Goal: Task Accomplishment & Management: Manage account settings

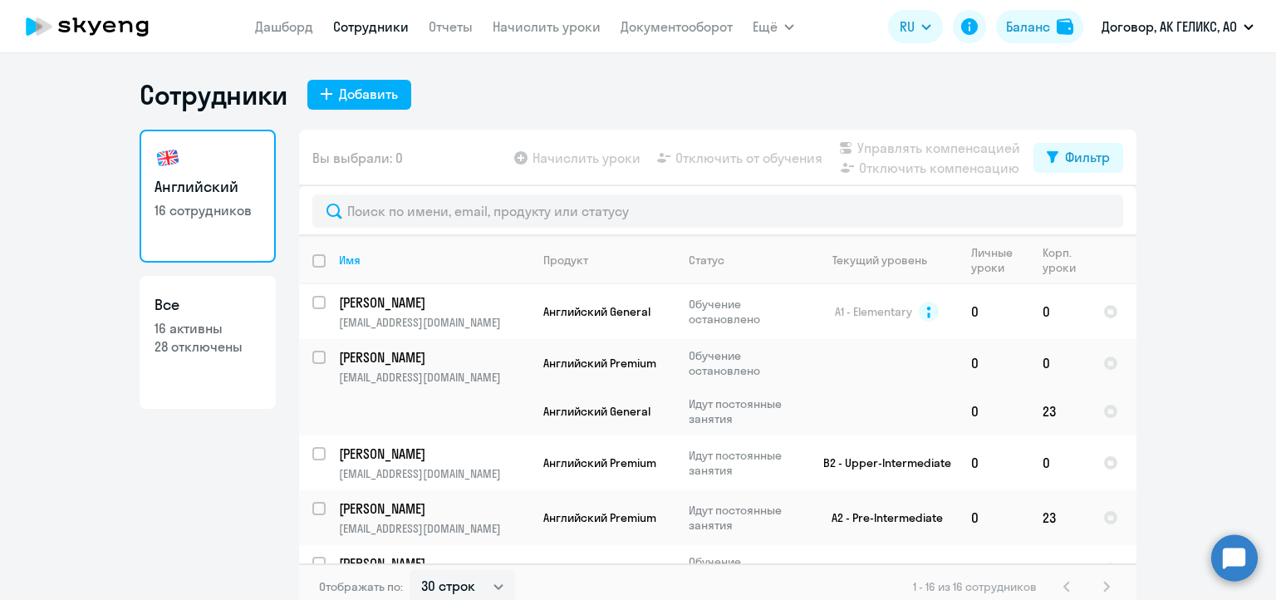
select select "30"
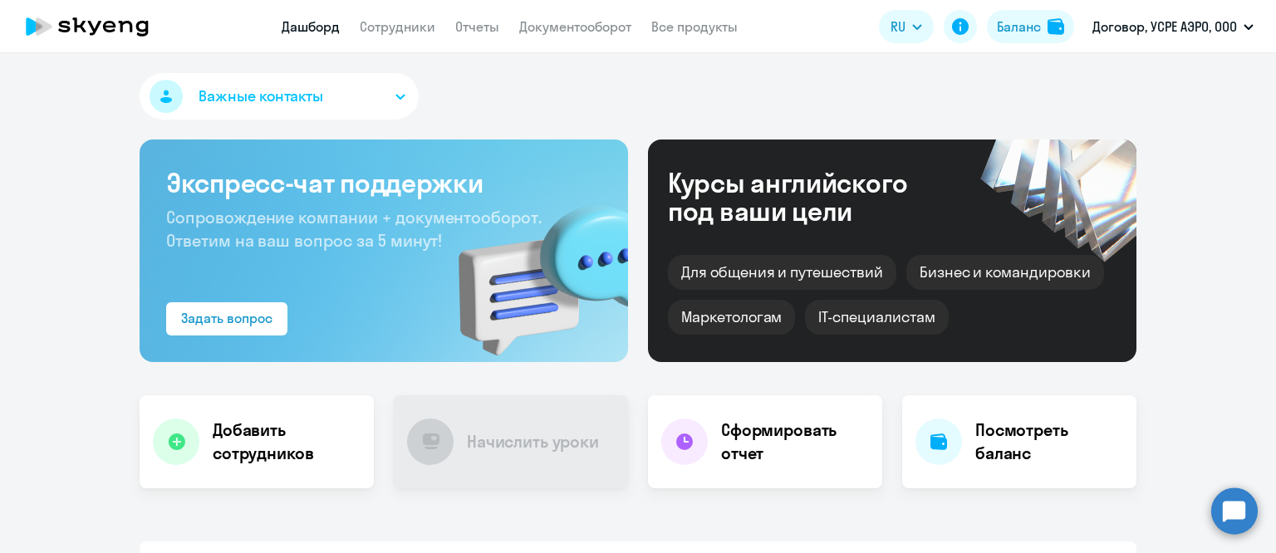
click at [354, 37] on app-header "Дашборд Сотрудники Отчеты Документооборот Все продукты Дашборд Сотрудники Отчет…" at bounding box center [638, 26] width 1276 height 53
click at [379, 27] on link "Сотрудники" at bounding box center [398, 26] width 76 height 17
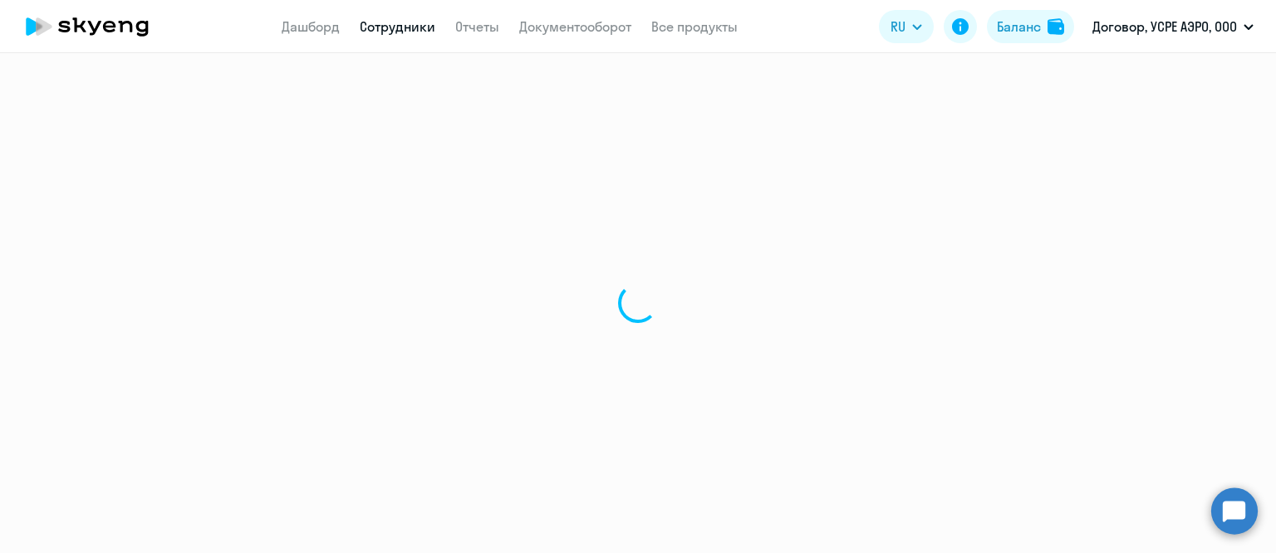
select select "30"
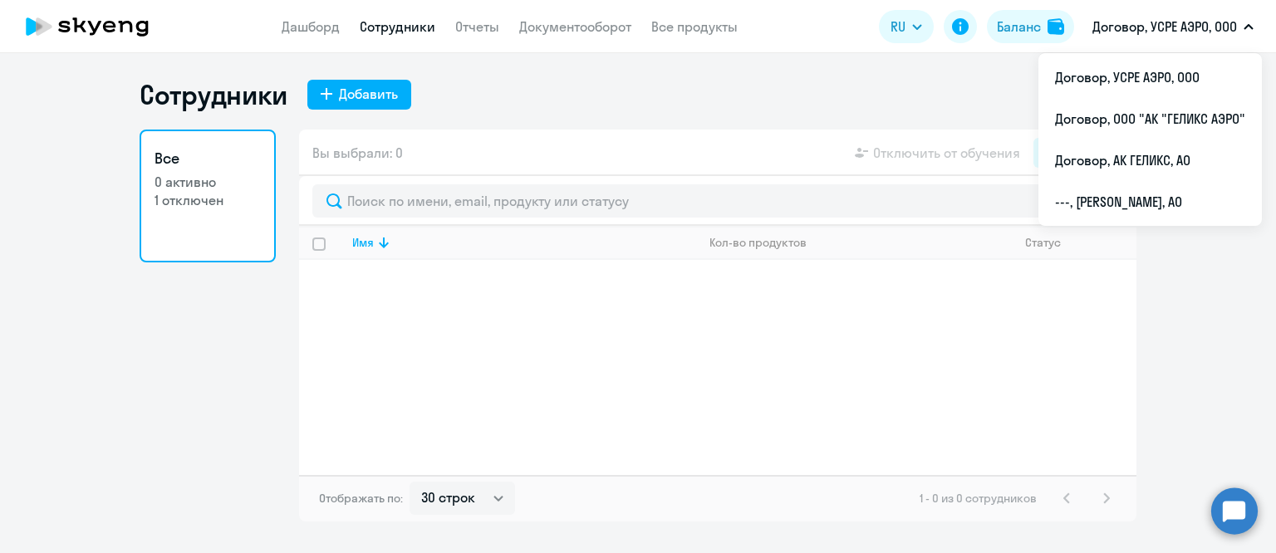
click at [1164, 32] on p "Договор, УСРЕ АЭРО, ООО" at bounding box center [1164, 27] width 145 height 20
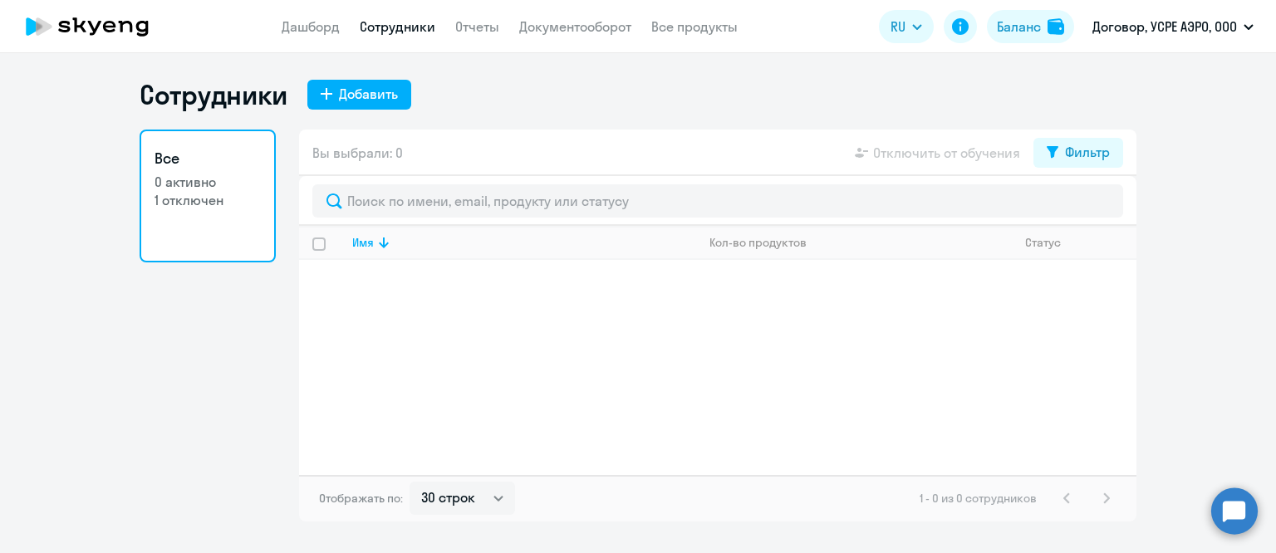
click at [1150, 19] on p "Договор, УСРЕ АЭРО, ООО" at bounding box center [1164, 27] width 145 height 20
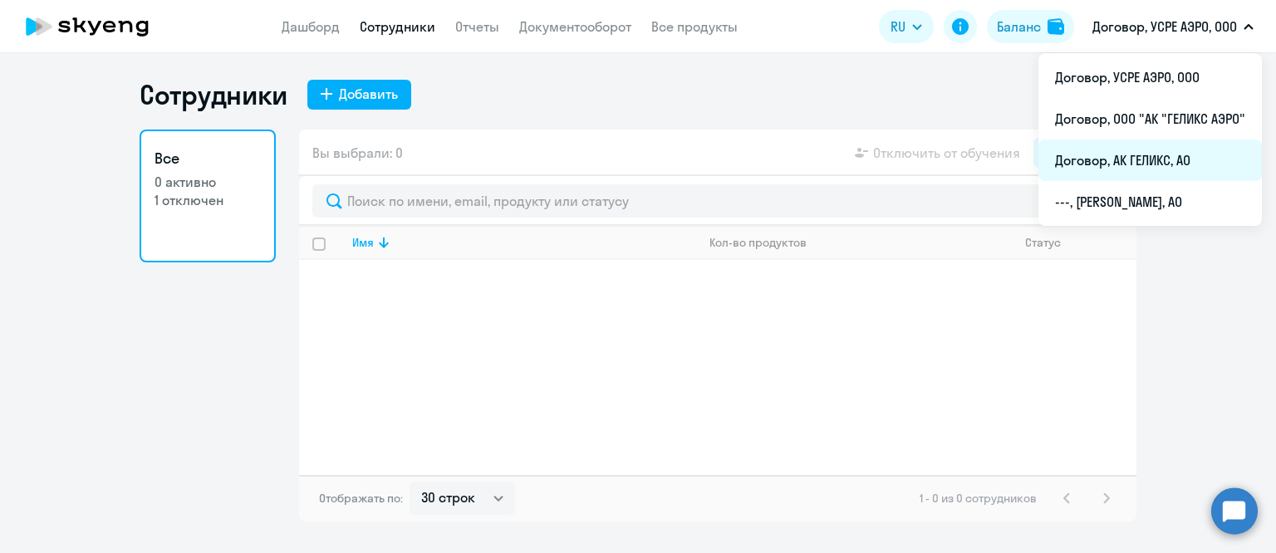
click at [1110, 168] on li "Договор, АК ГЕЛИКС, АО" at bounding box center [1149, 161] width 223 height 42
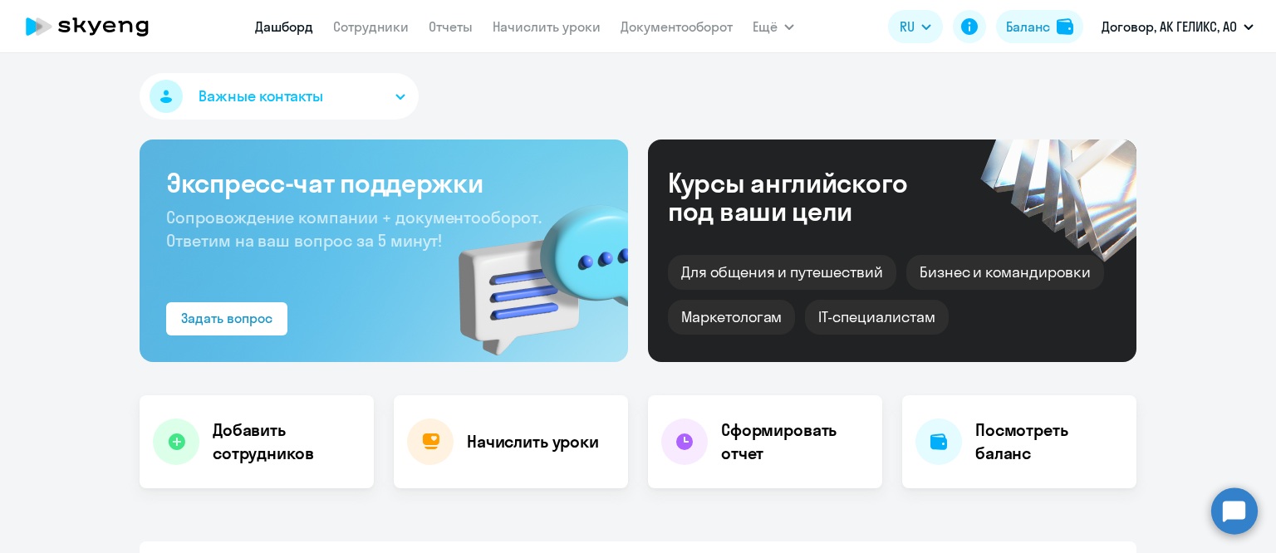
select select "30"
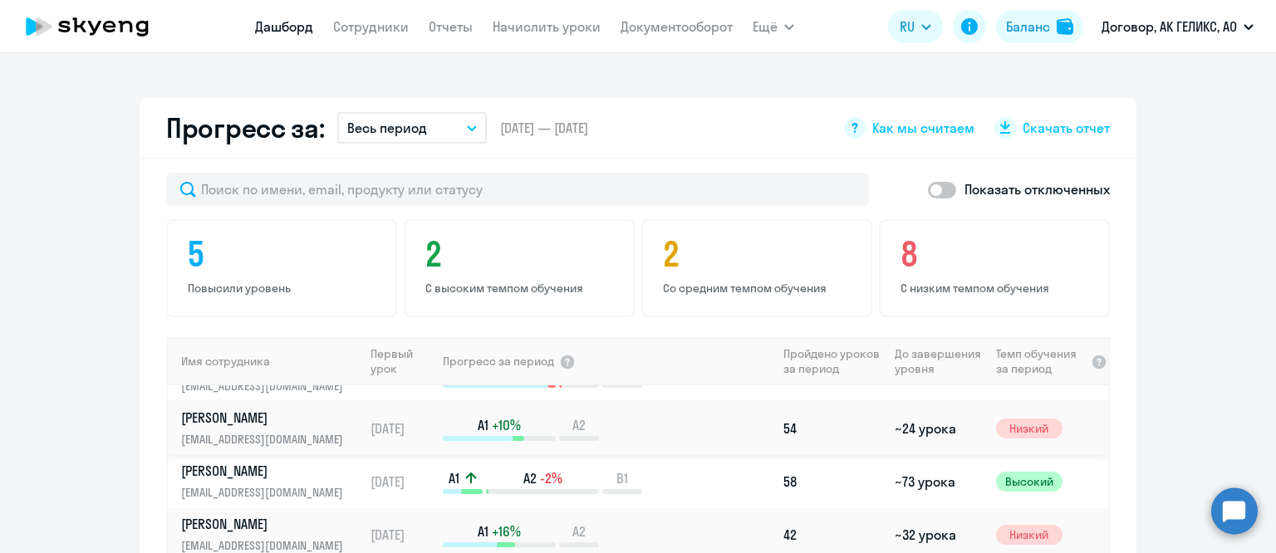
scroll to position [166, 0]
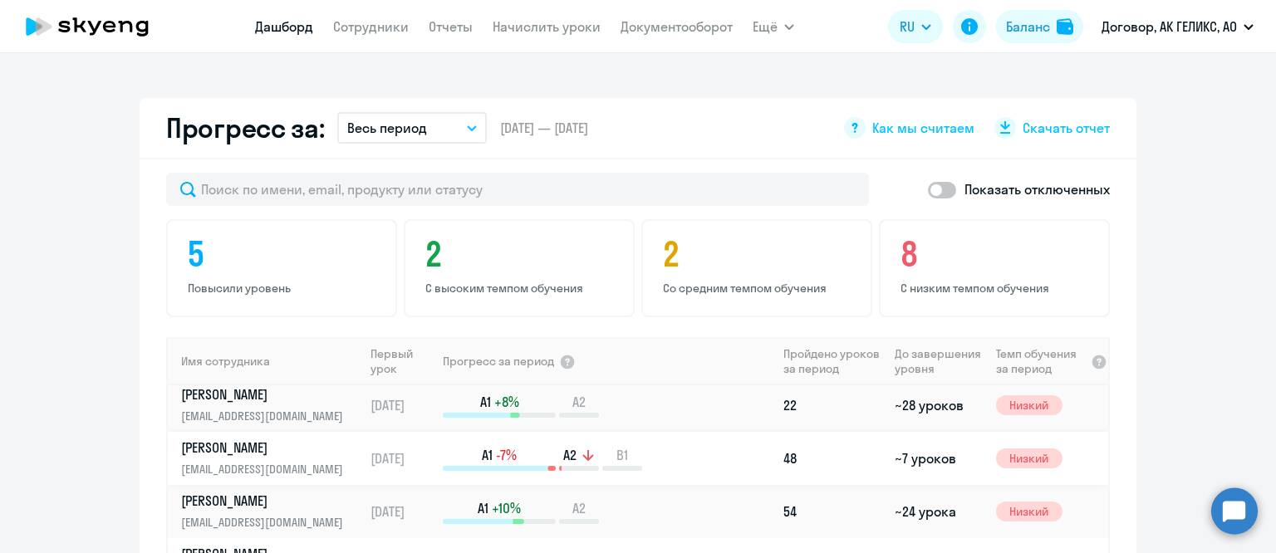
click at [303, 444] on p "[PERSON_NAME]" at bounding box center [266, 448] width 171 height 18
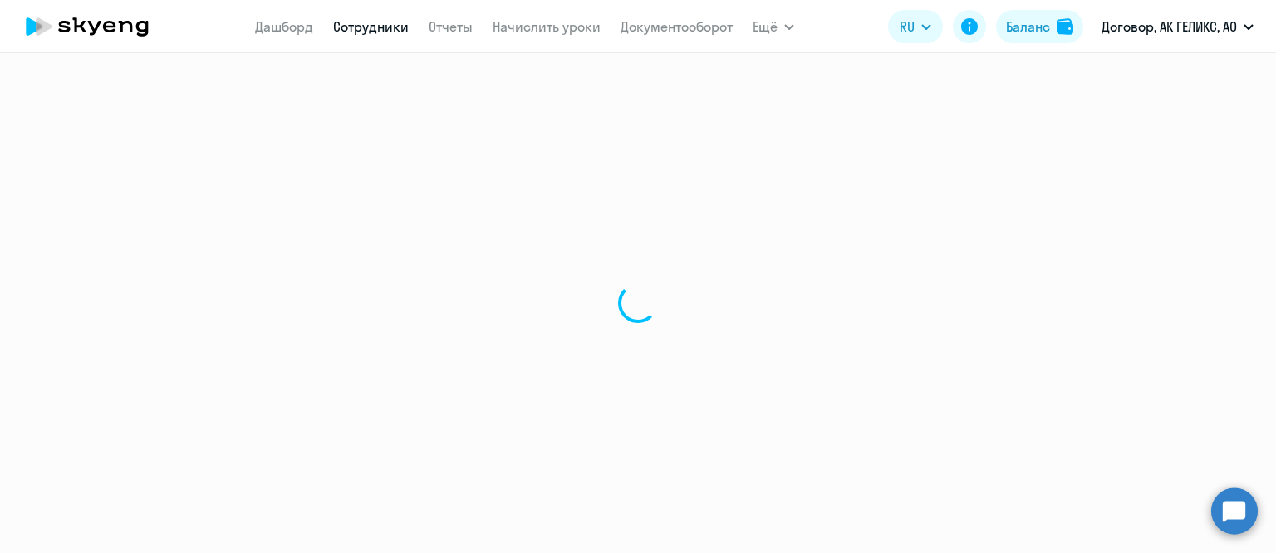
select select "english"
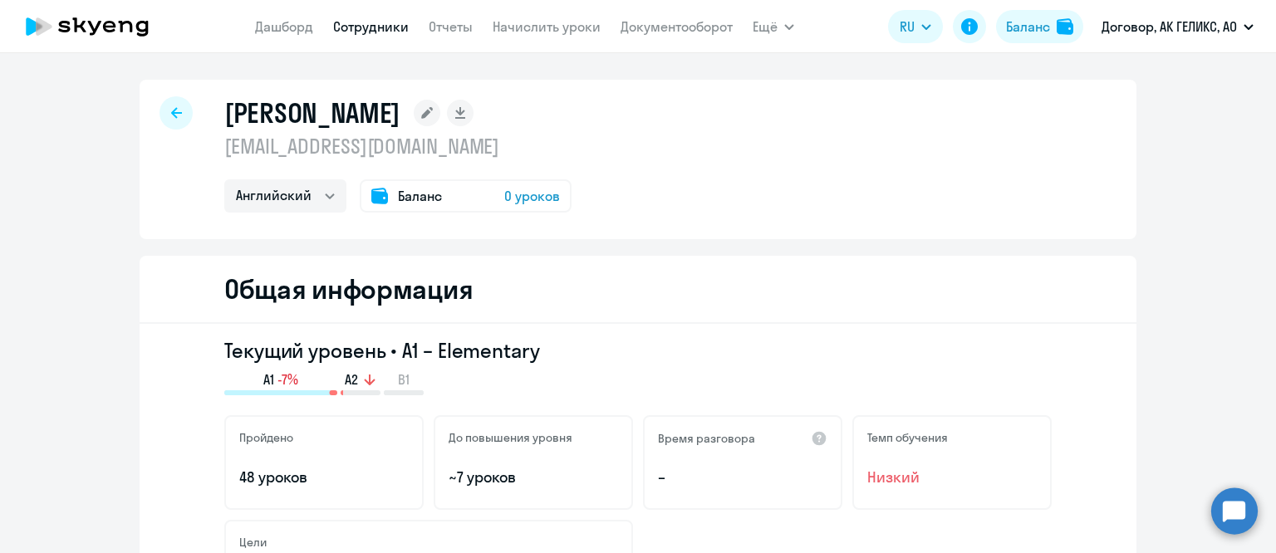
click at [504, 194] on span "0 уроков" at bounding box center [532, 196] width 56 height 20
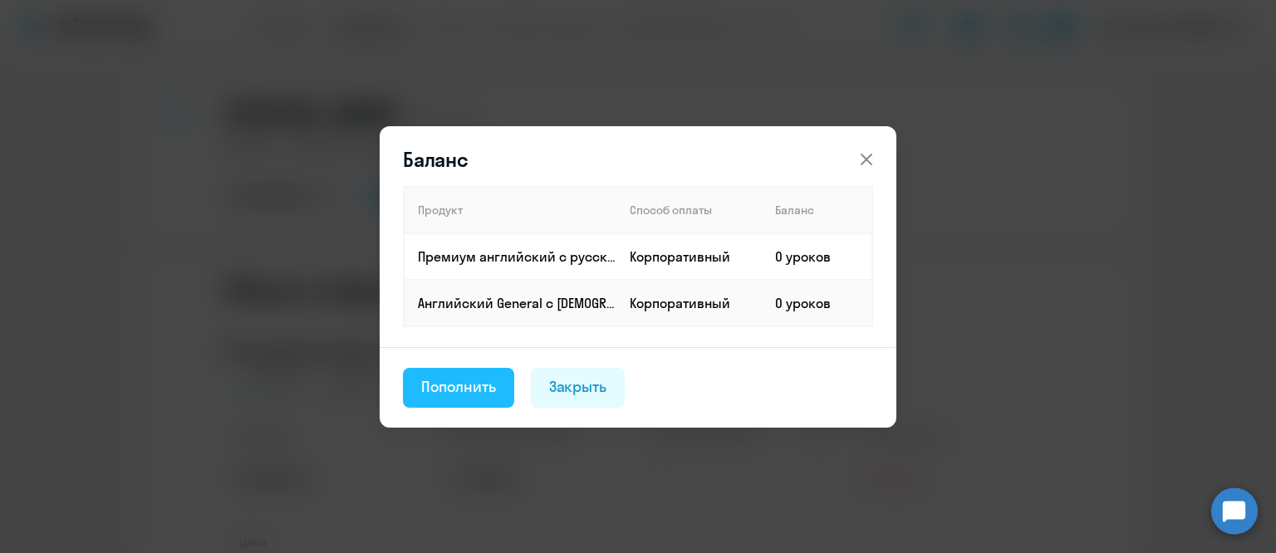
click at [459, 395] on div "Пополнить" at bounding box center [458, 387] width 75 height 22
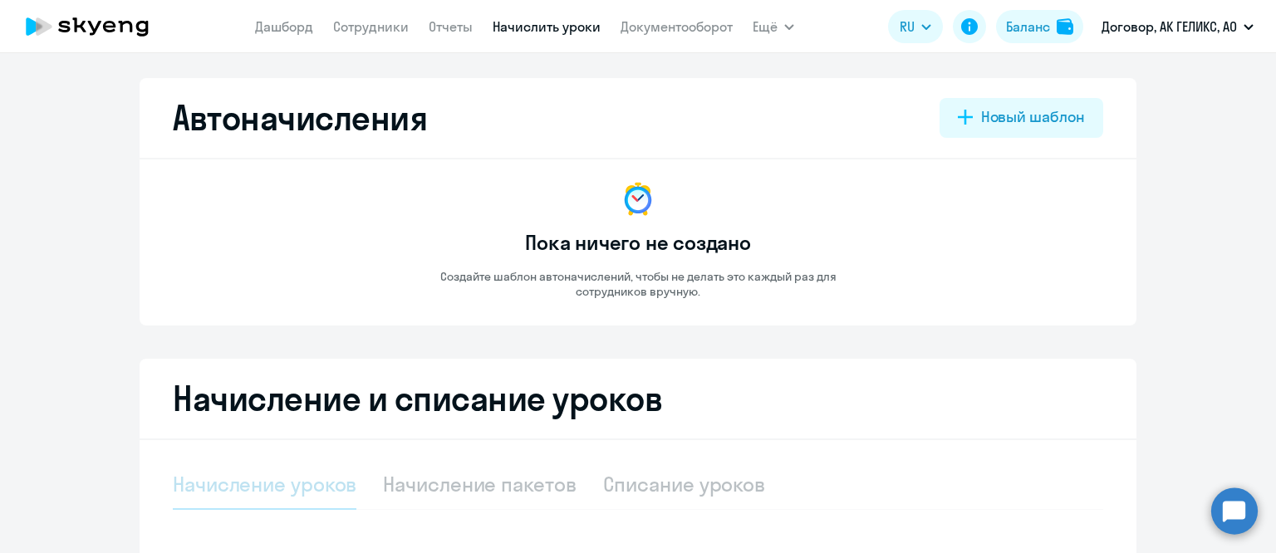
select select "10"
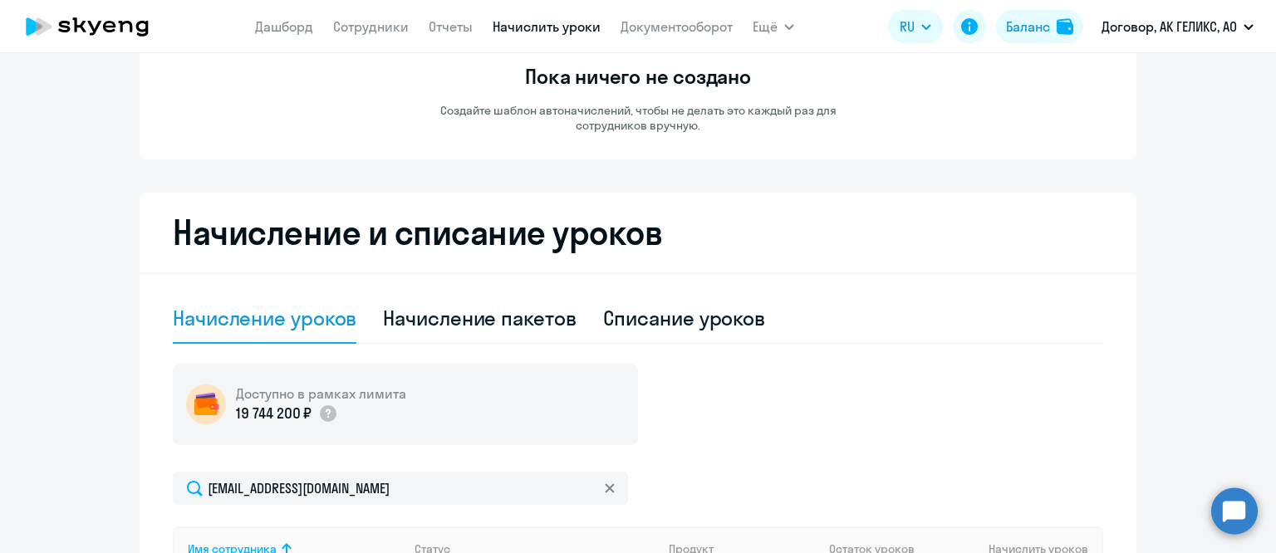
scroll to position [332, 0]
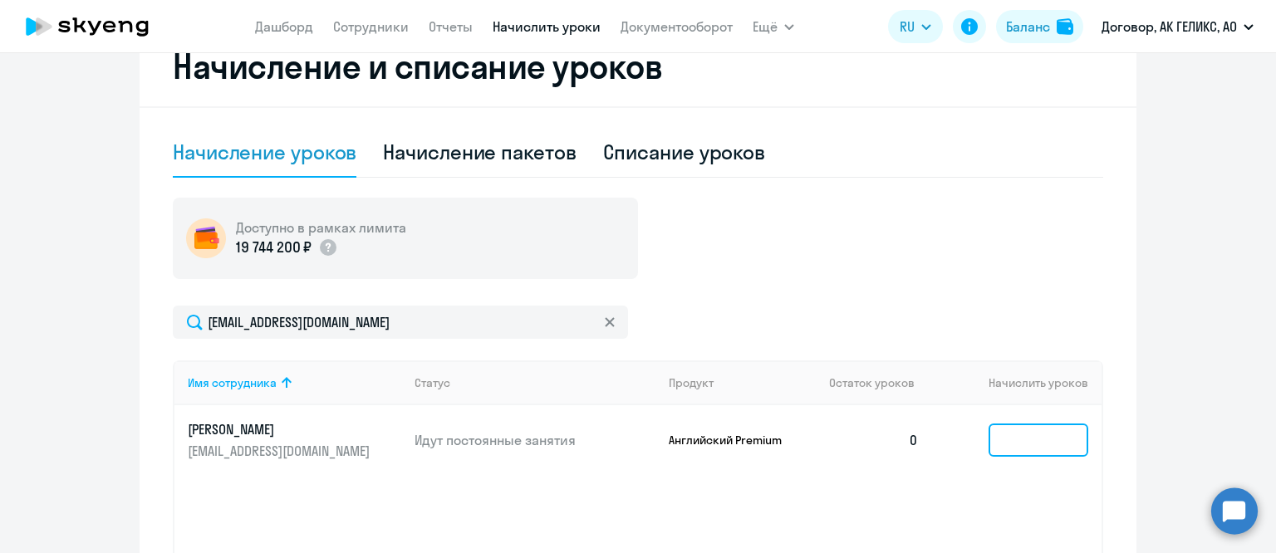
click at [998, 439] on input at bounding box center [1038, 440] width 100 height 33
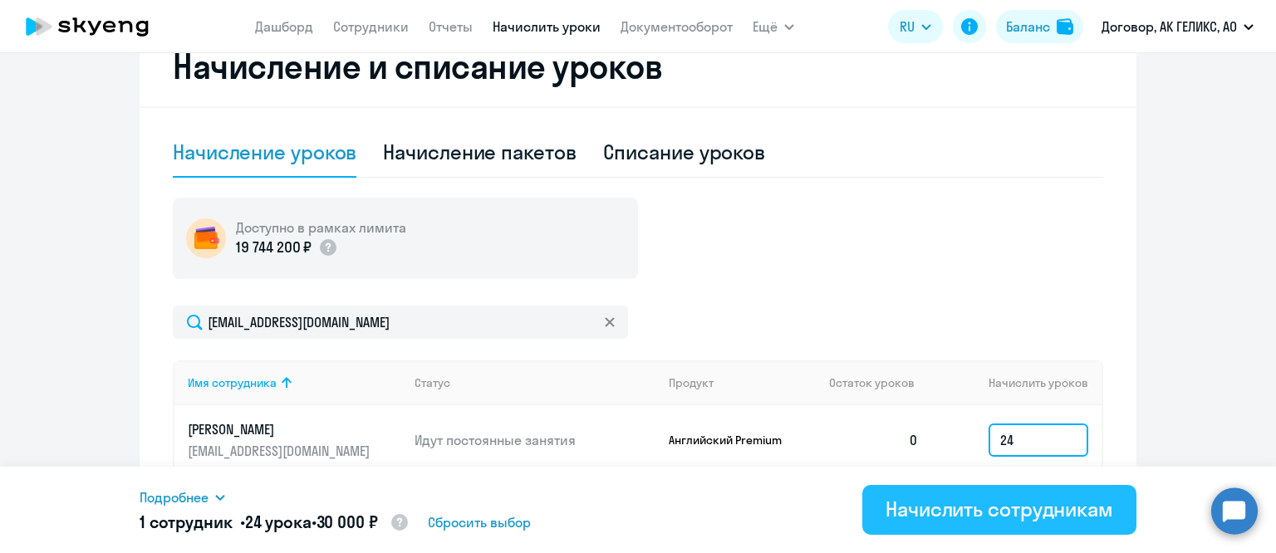
type input "24"
click at [949, 513] on div "Начислить сотрудникам" at bounding box center [999, 509] width 228 height 27
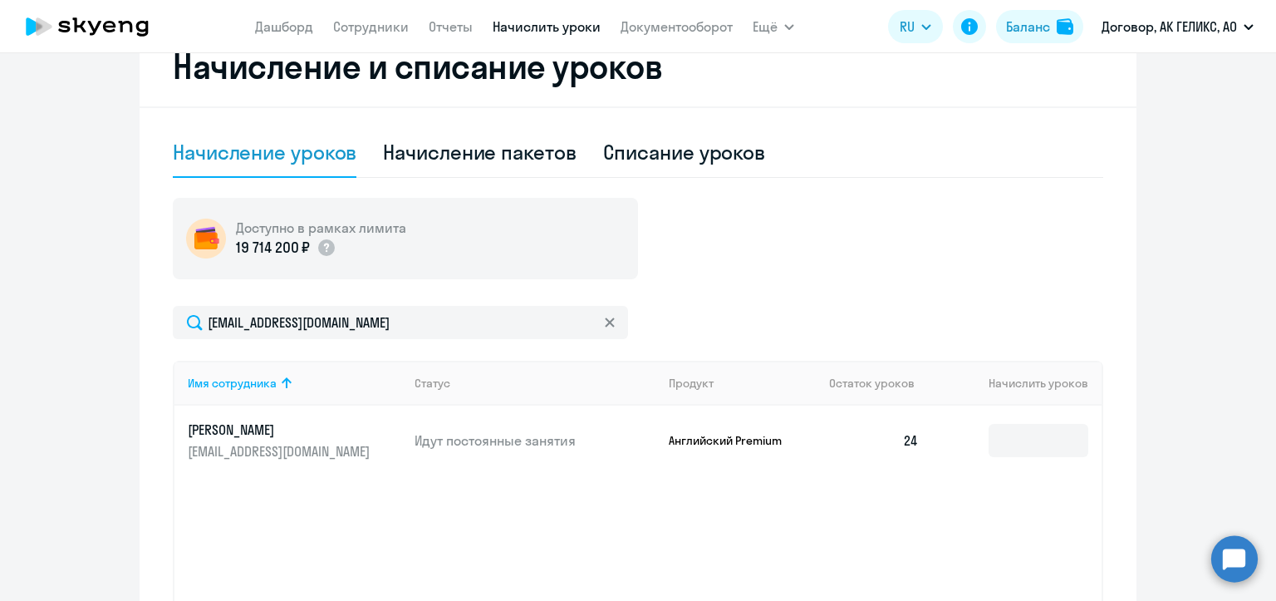
scroll to position [0, 0]
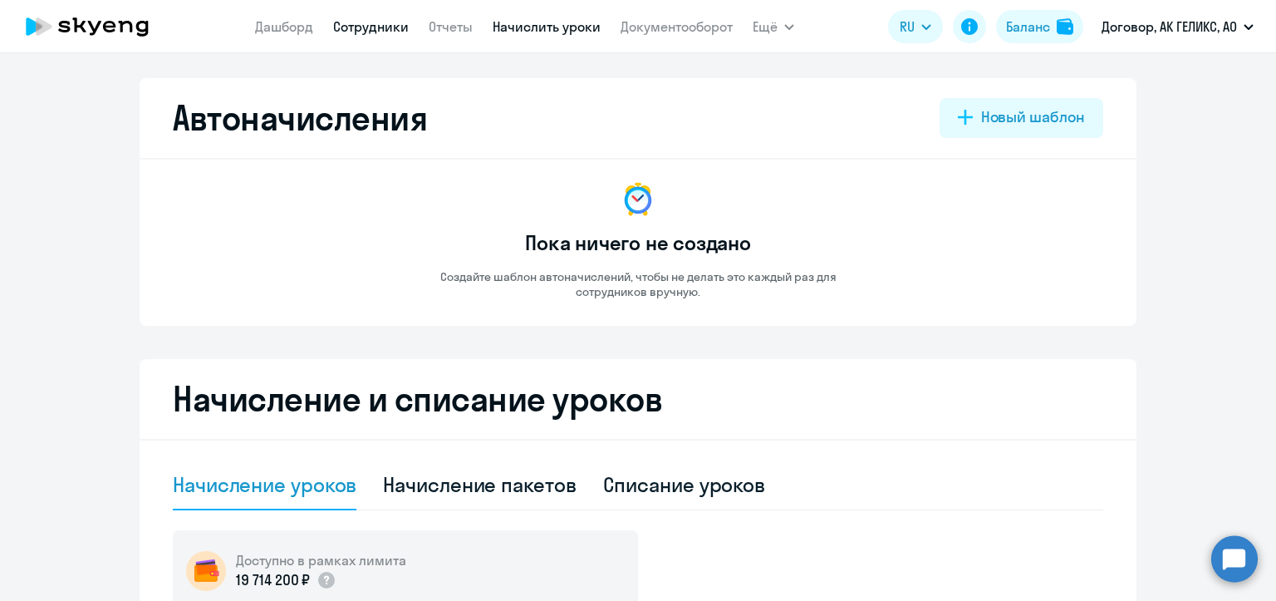
click at [342, 22] on link "Сотрудники" at bounding box center [371, 26] width 76 height 17
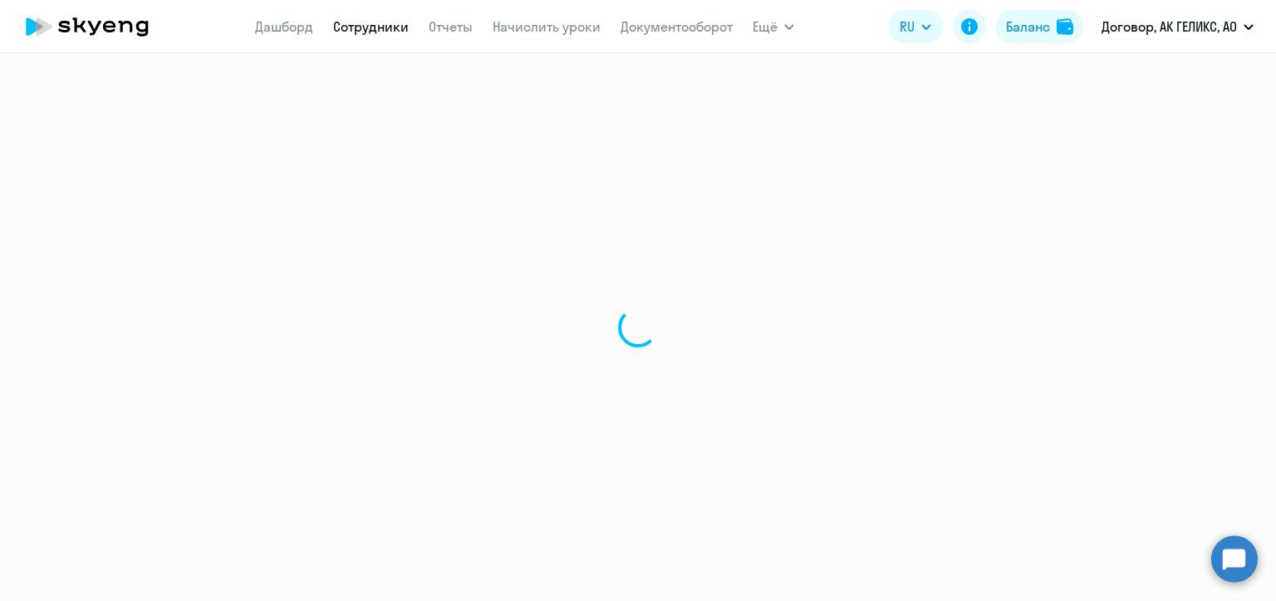
select select "30"
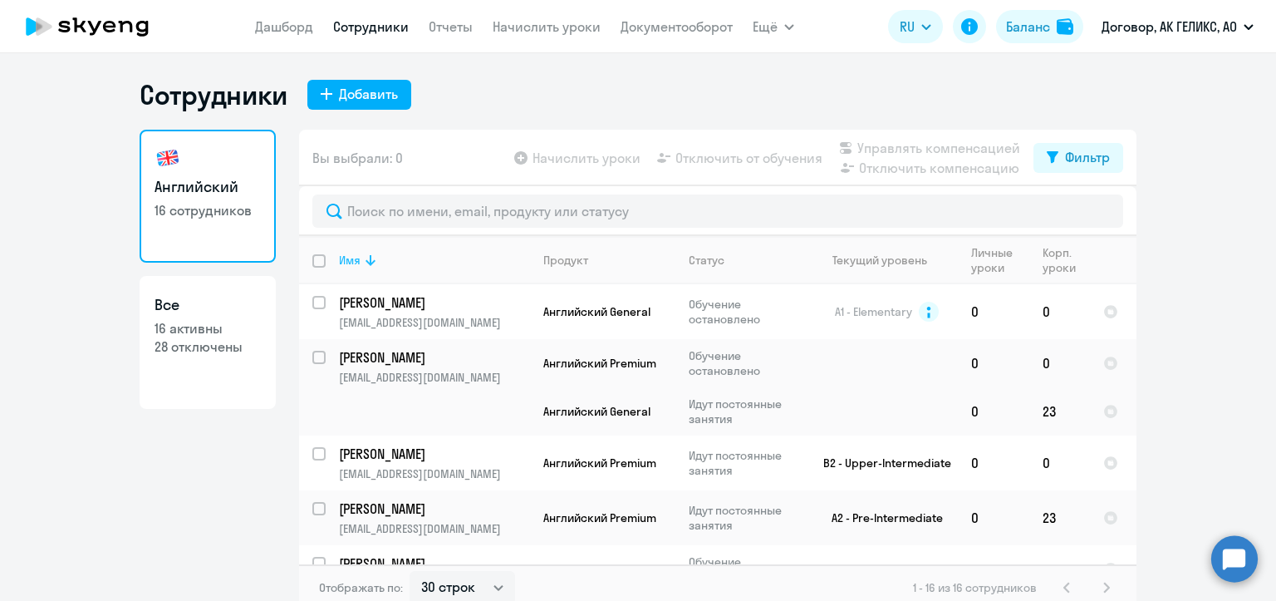
click at [365, 260] on icon at bounding box center [370, 260] width 10 height 11
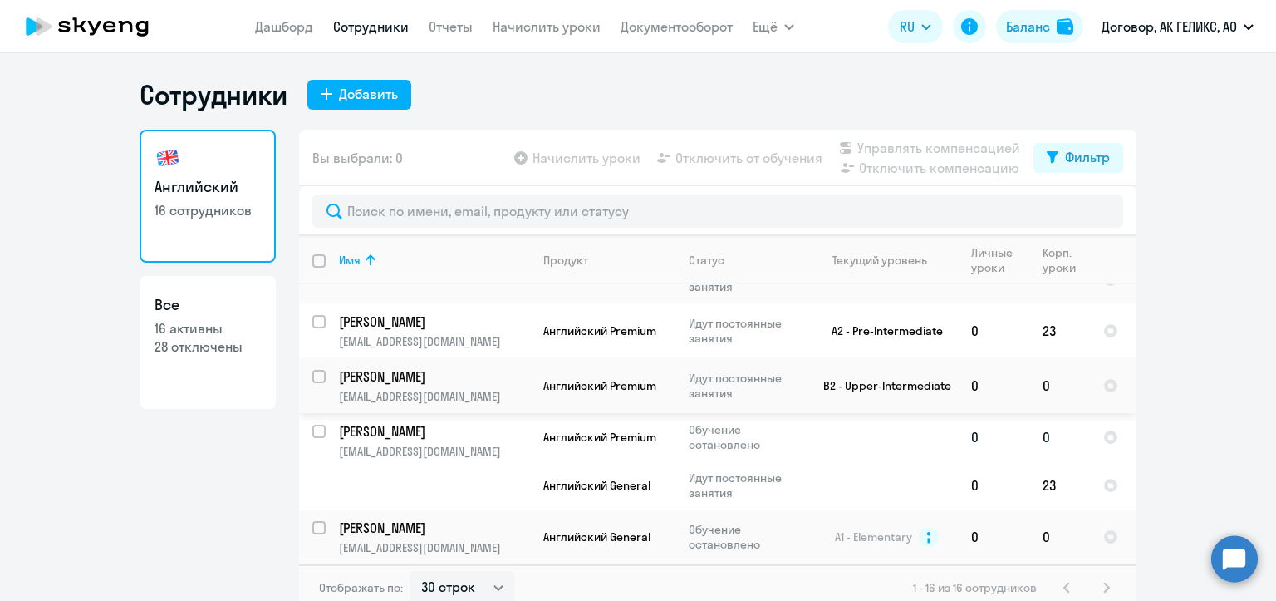
scroll to position [10, 0]
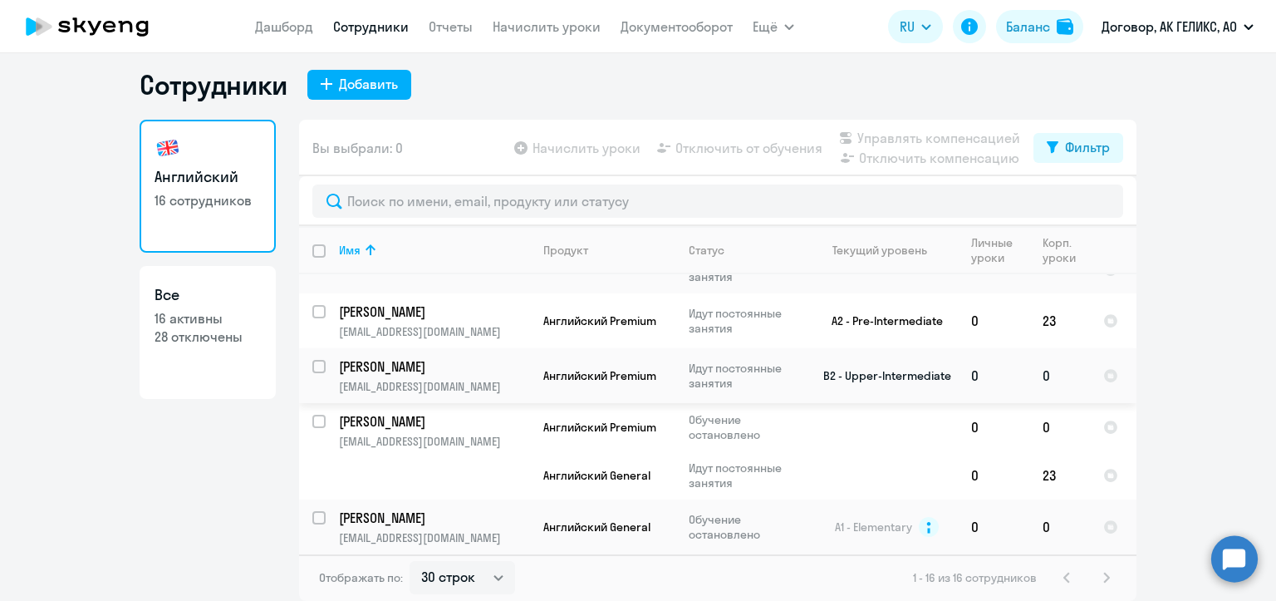
click at [312, 367] on input "select row 37985546" at bounding box center [328, 376] width 33 height 33
checkbox input "true"
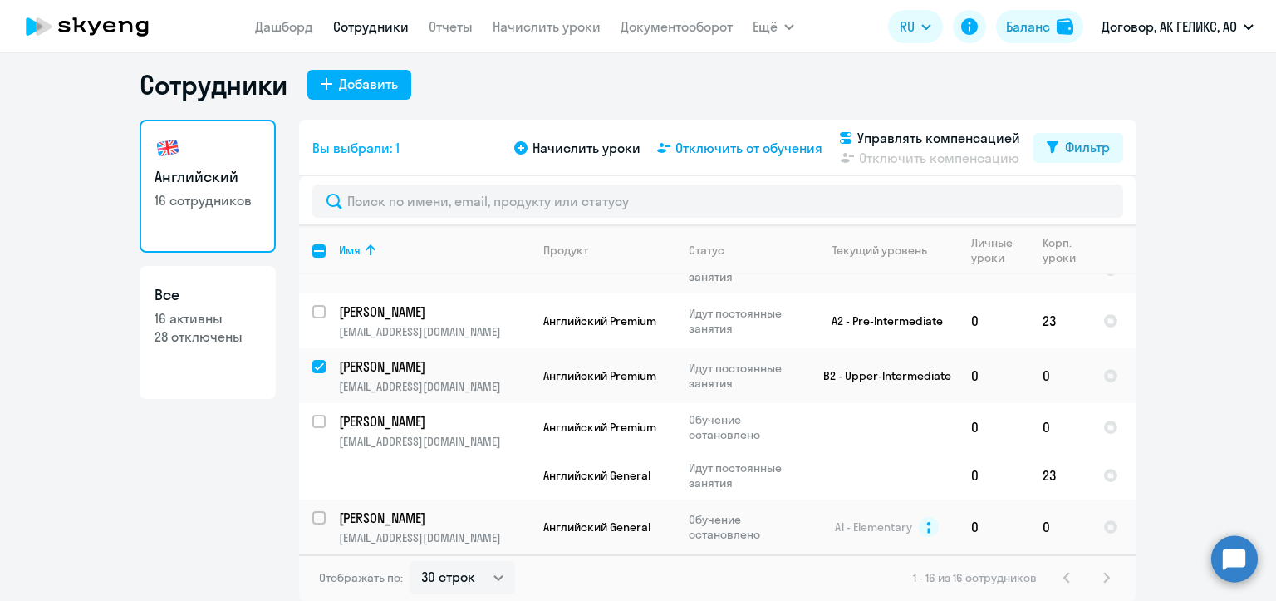
click at [744, 153] on span "Отключить от обучения" at bounding box center [748, 148] width 147 height 20
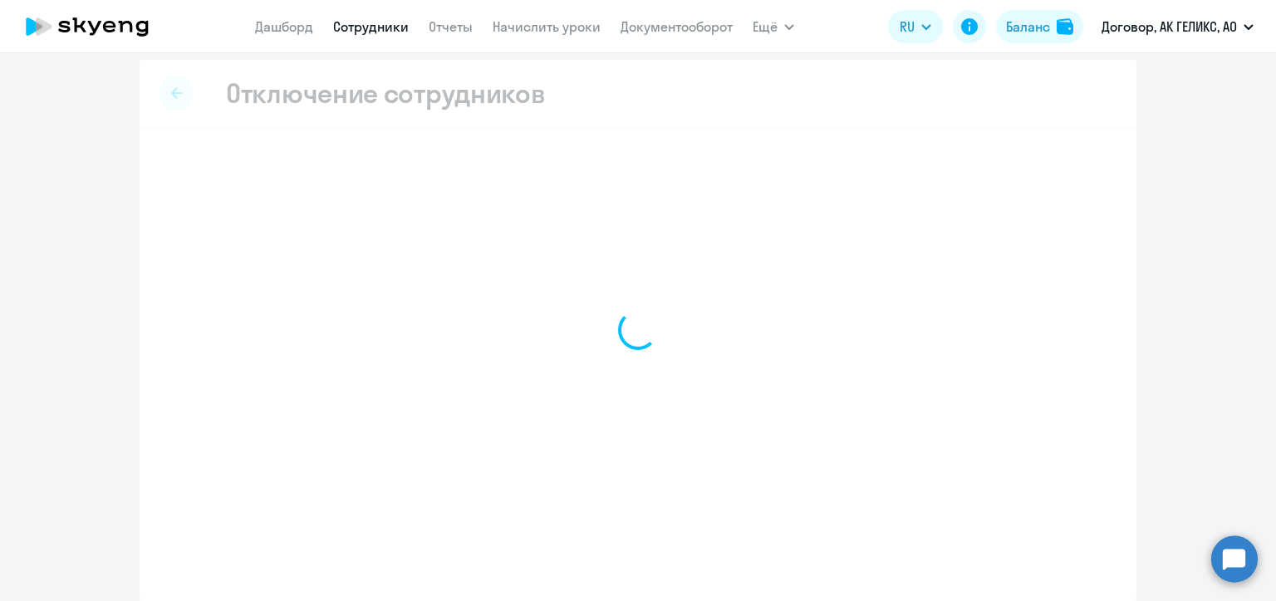
scroll to position [7, 0]
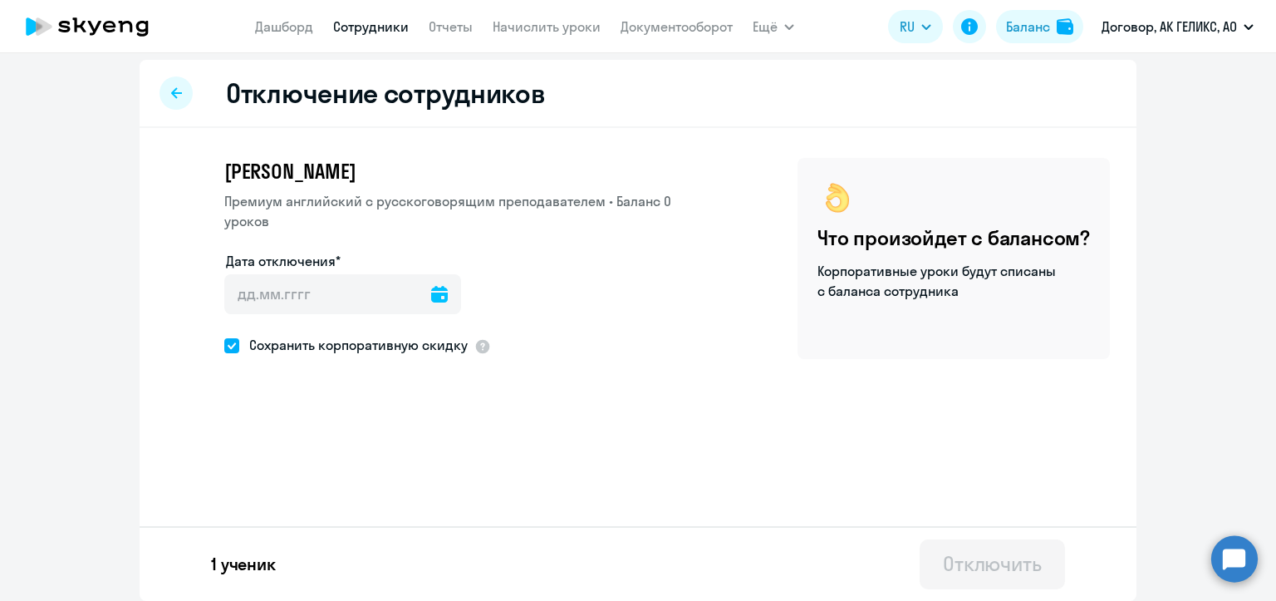
click at [431, 304] on div at bounding box center [439, 294] width 17 height 40
click at [431, 301] on icon at bounding box center [439, 294] width 17 height 17
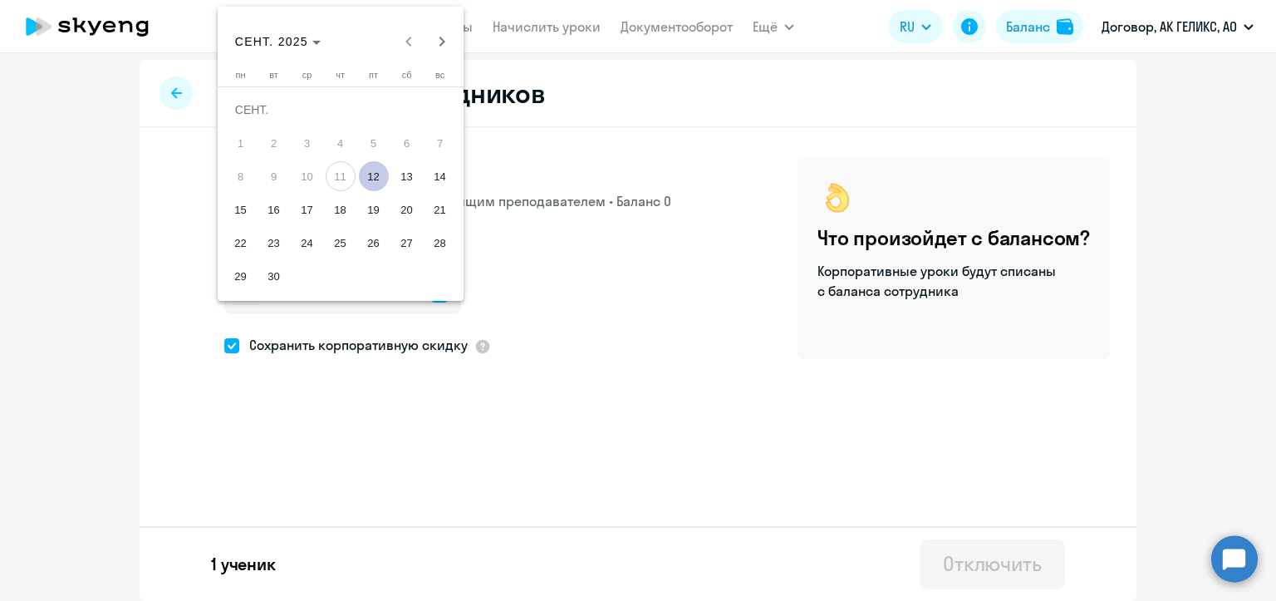
click at [371, 181] on span "12" at bounding box center [374, 176] width 30 height 30
type input "12.09.2025"
type input "12.9.2025"
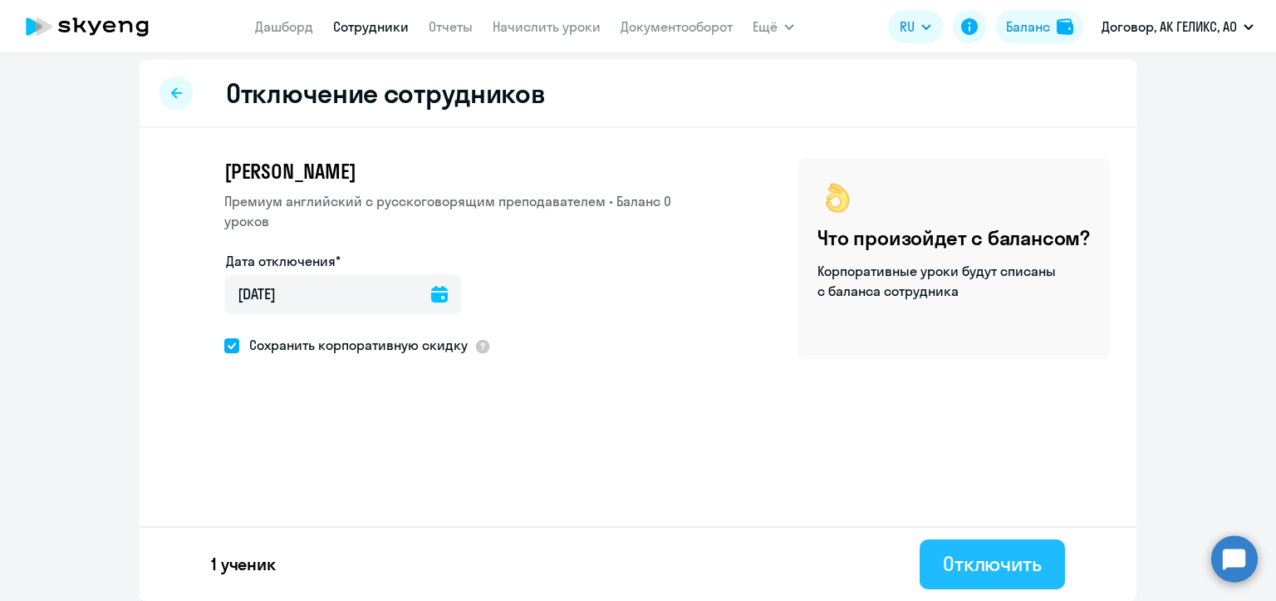
click at [949, 552] on div "Отключить" at bounding box center [992, 563] width 99 height 27
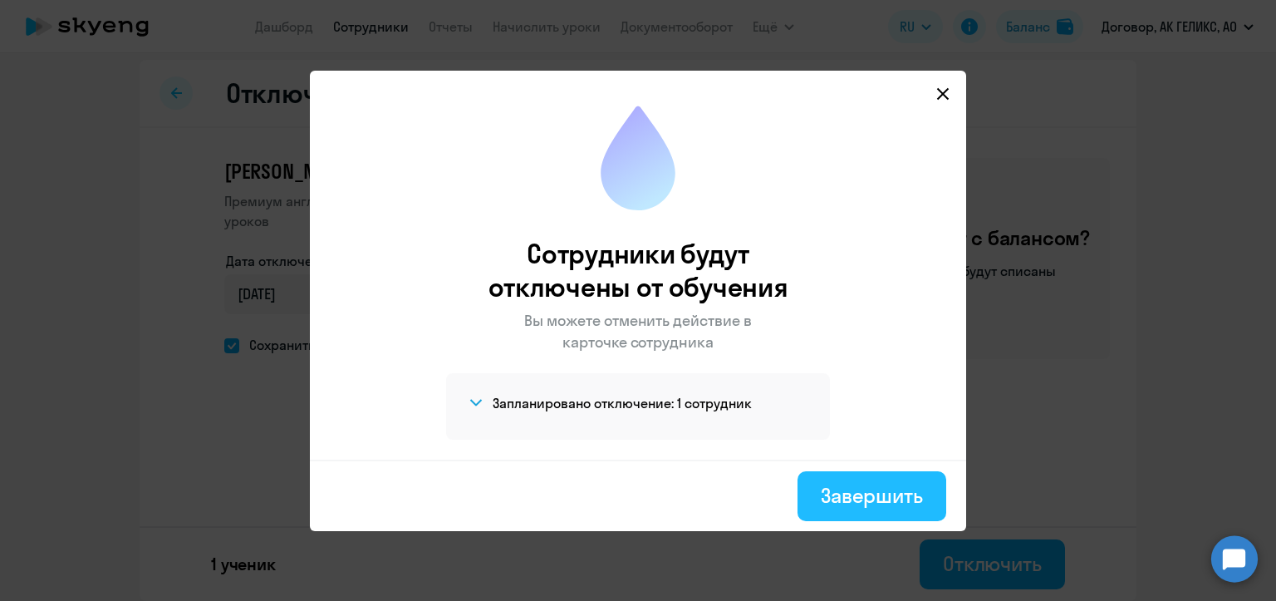
click at [853, 490] on div "Завершить" at bounding box center [872, 495] width 102 height 27
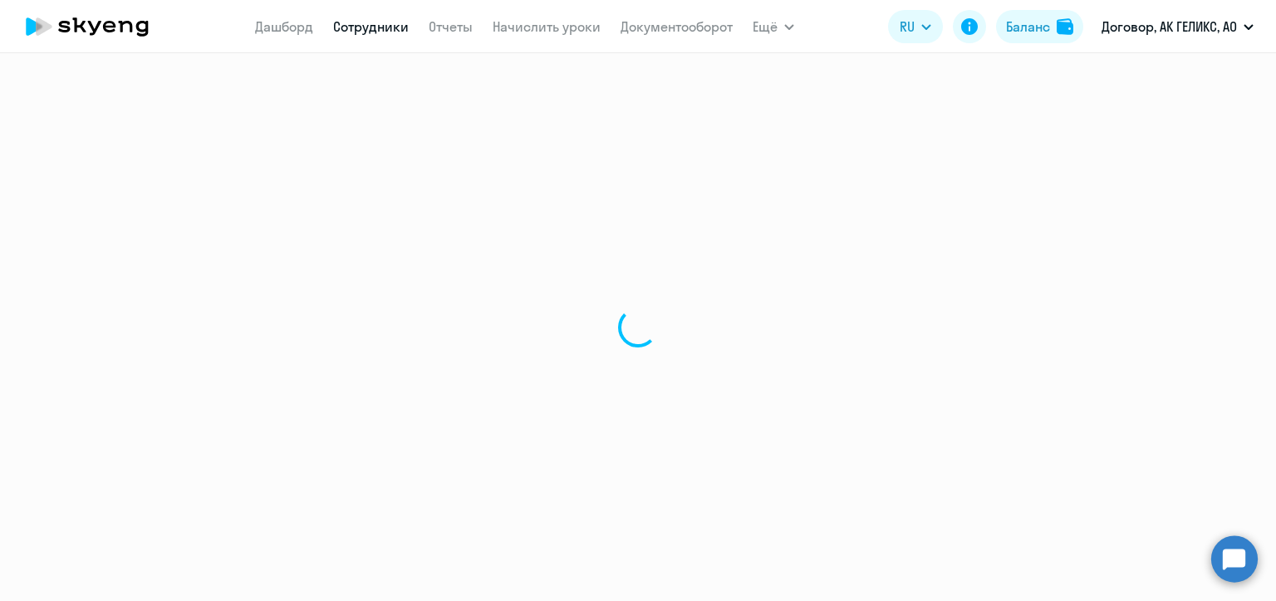
select select "30"
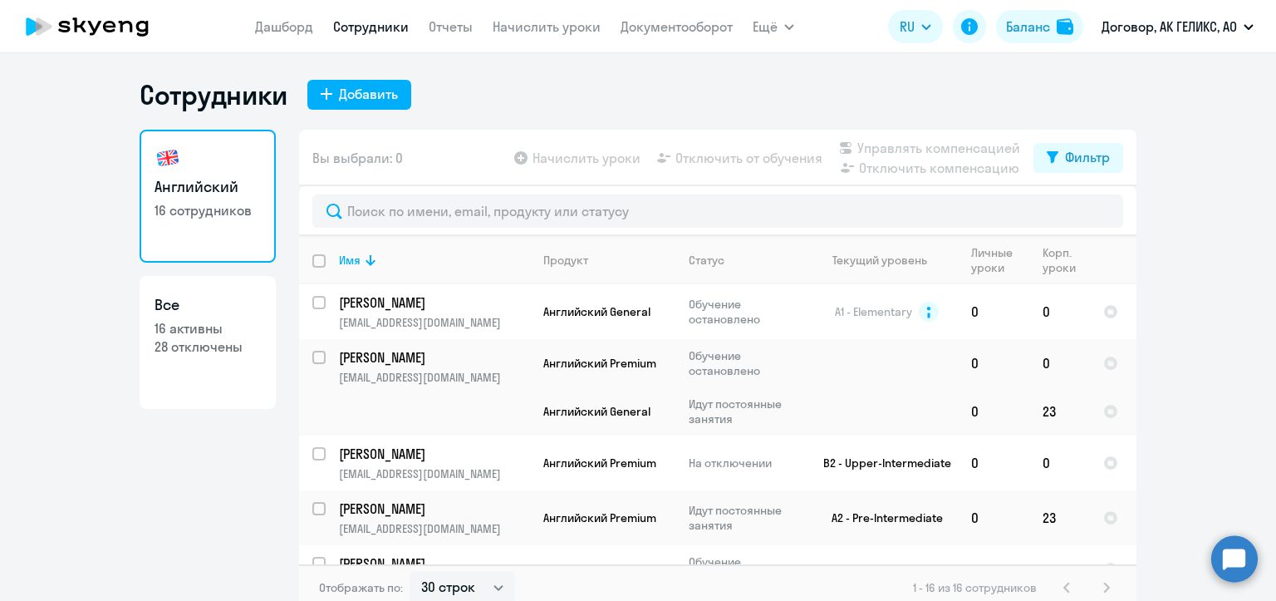
click at [179, 358] on link "Все 16 активны 28 отключены" at bounding box center [208, 342] width 136 height 133
select select "30"
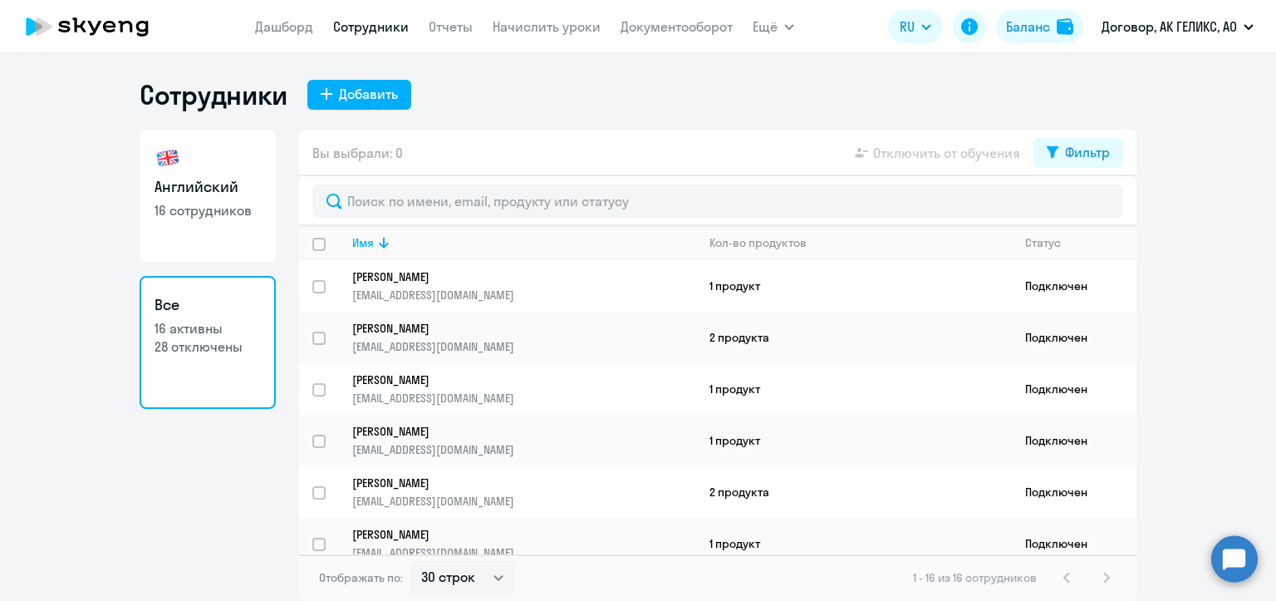
click at [215, 335] on p "16 активны" at bounding box center [207, 328] width 106 height 18
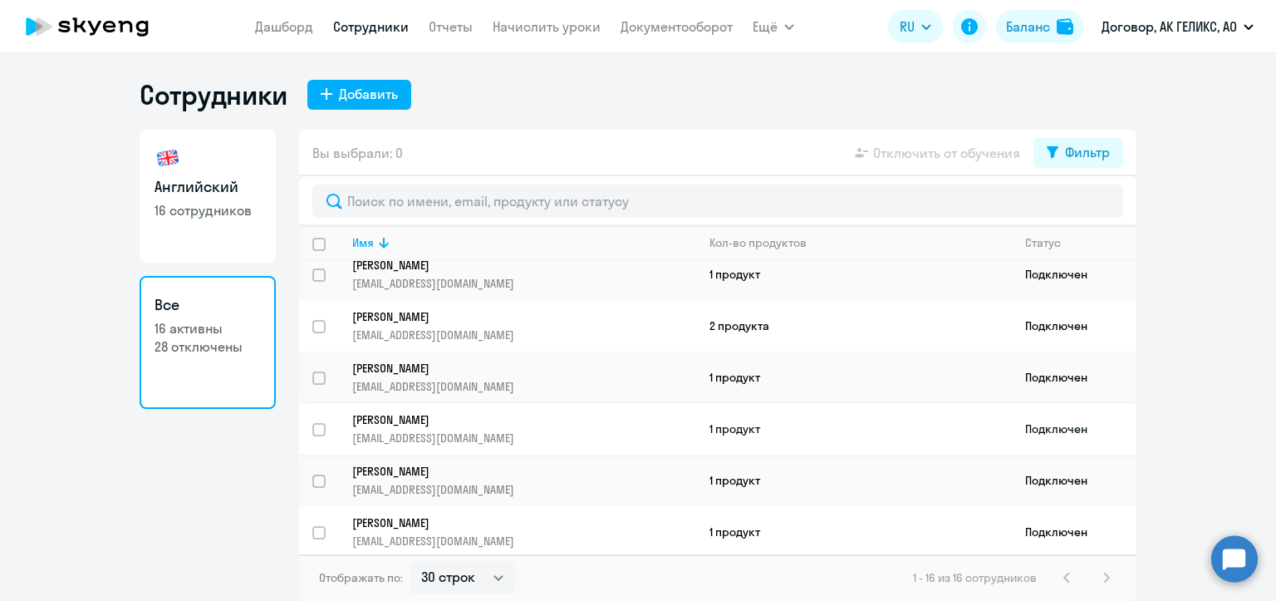
scroll to position [249, 0]
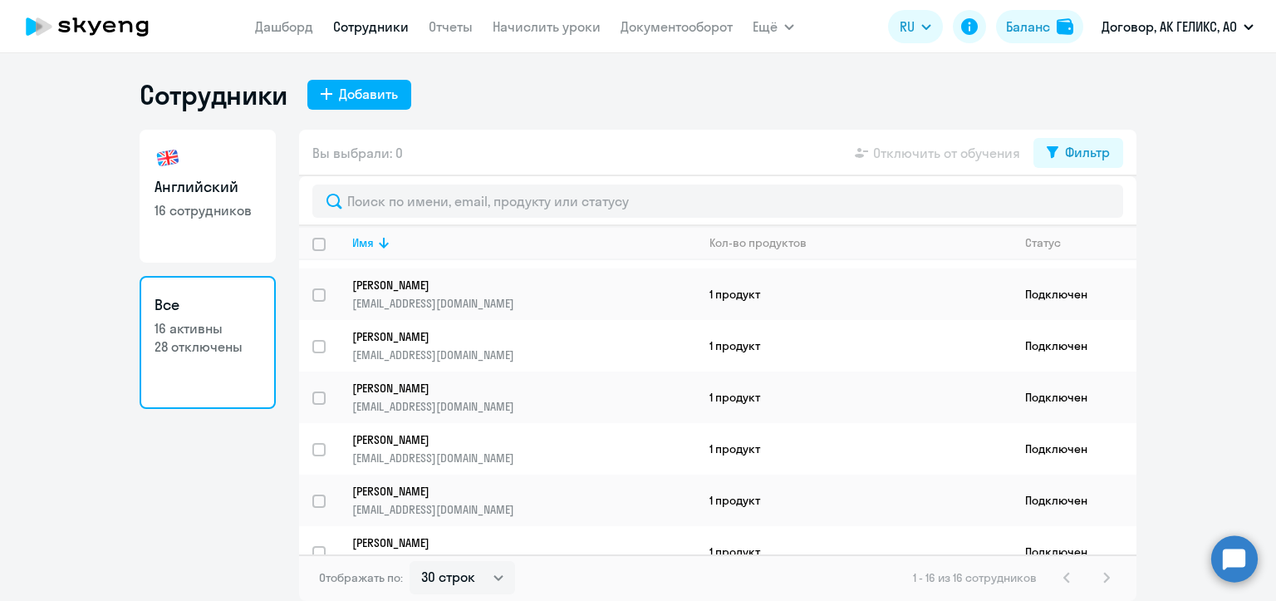
click at [195, 203] on p "16 сотрудников" at bounding box center [207, 210] width 106 height 18
select select "30"
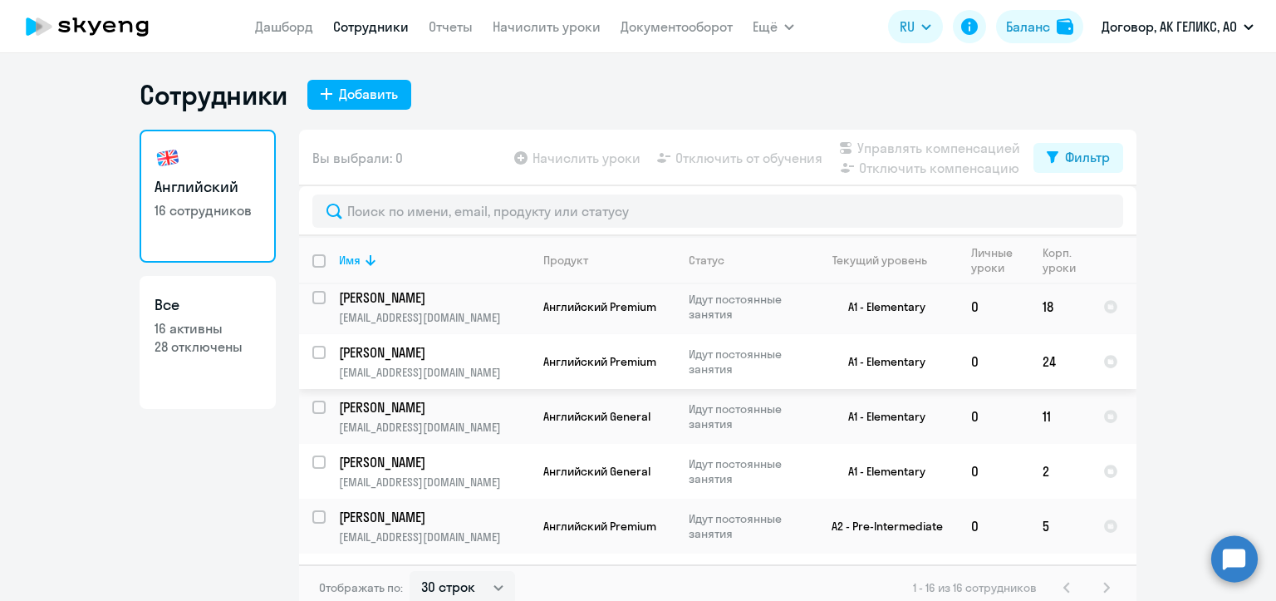
scroll to position [665, 0]
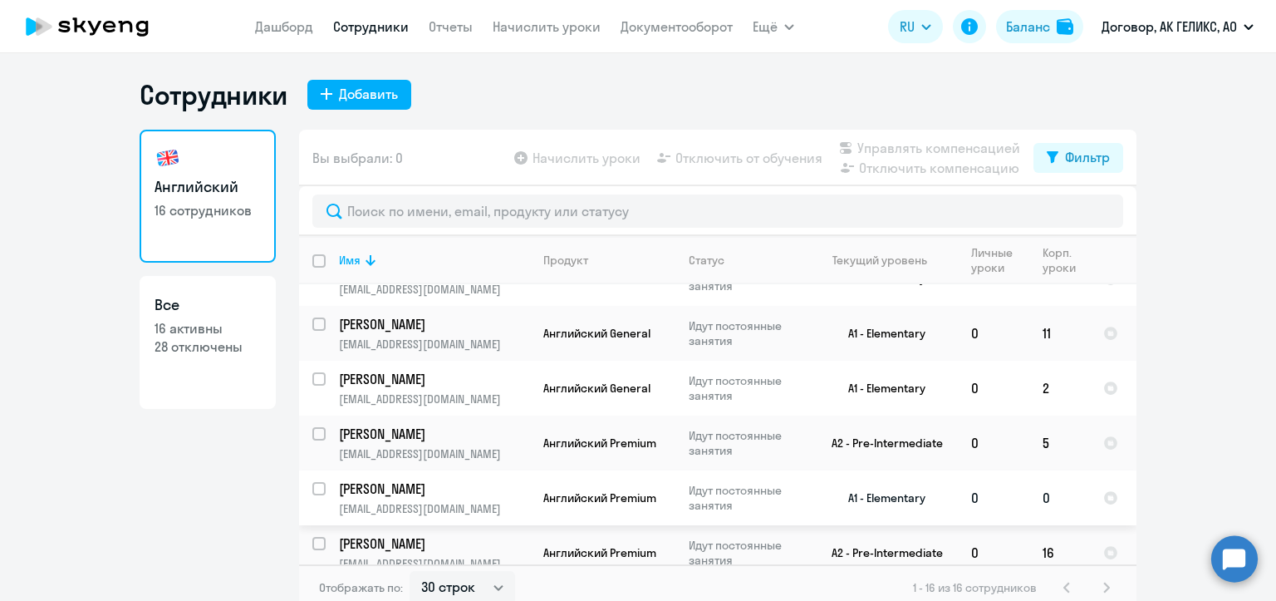
click at [316, 491] on input "select row 11868780" at bounding box center [328, 498] width 33 height 33
checkbox input "true"
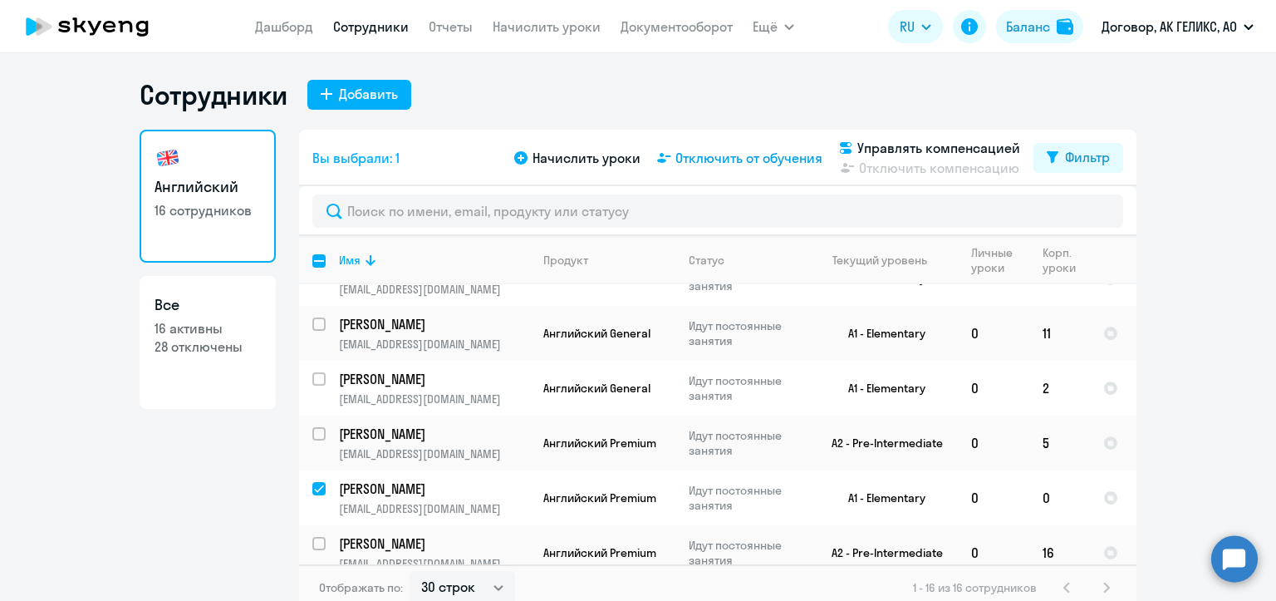
click at [694, 158] on span "Отключить от обучения" at bounding box center [748, 158] width 147 height 20
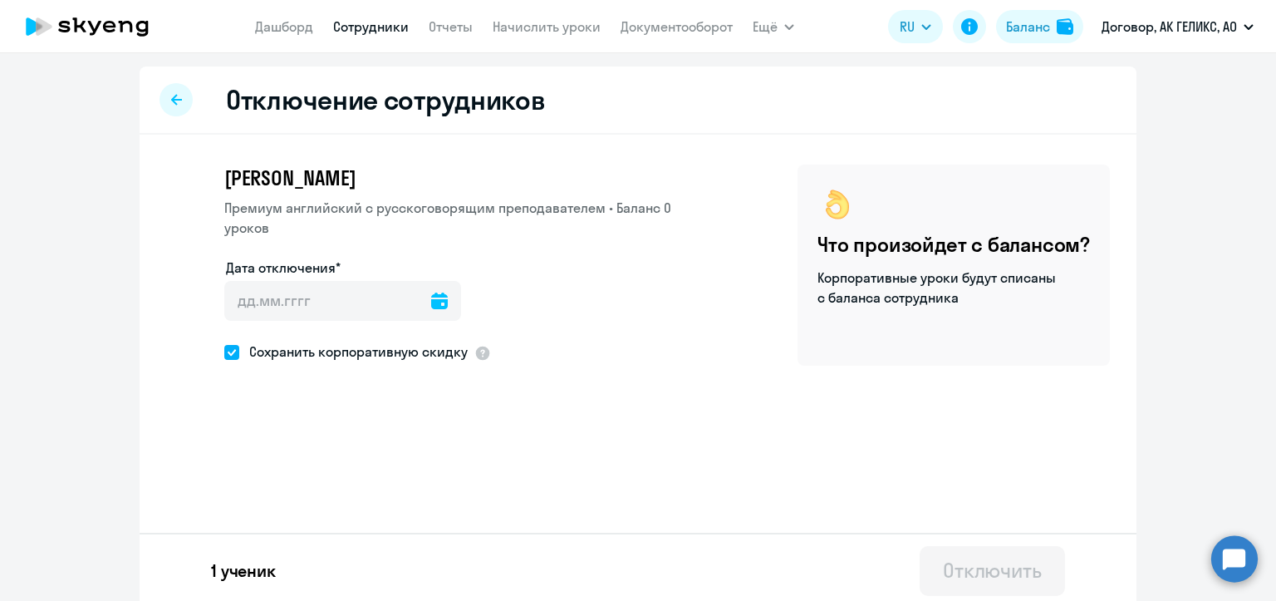
click at [431, 299] on icon at bounding box center [439, 300] width 17 height 17
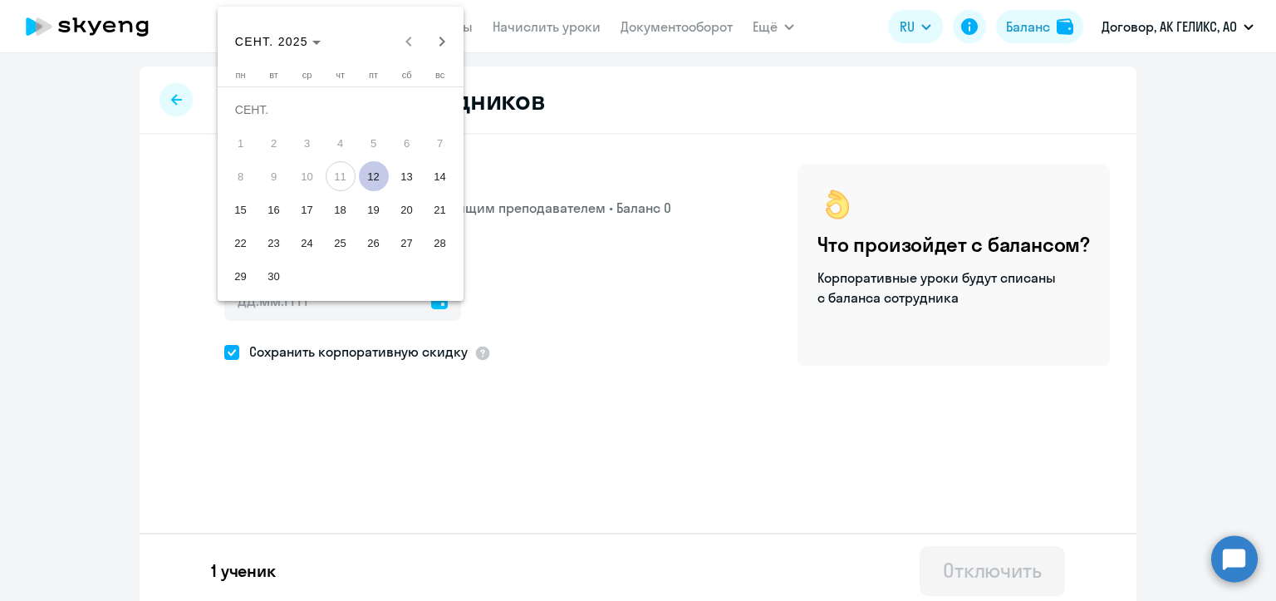
click at [386, 177] on span "12" at bounding box center [374, 176] width 30 height 30
type input "12.09.2025"
type input "12.9.2025"
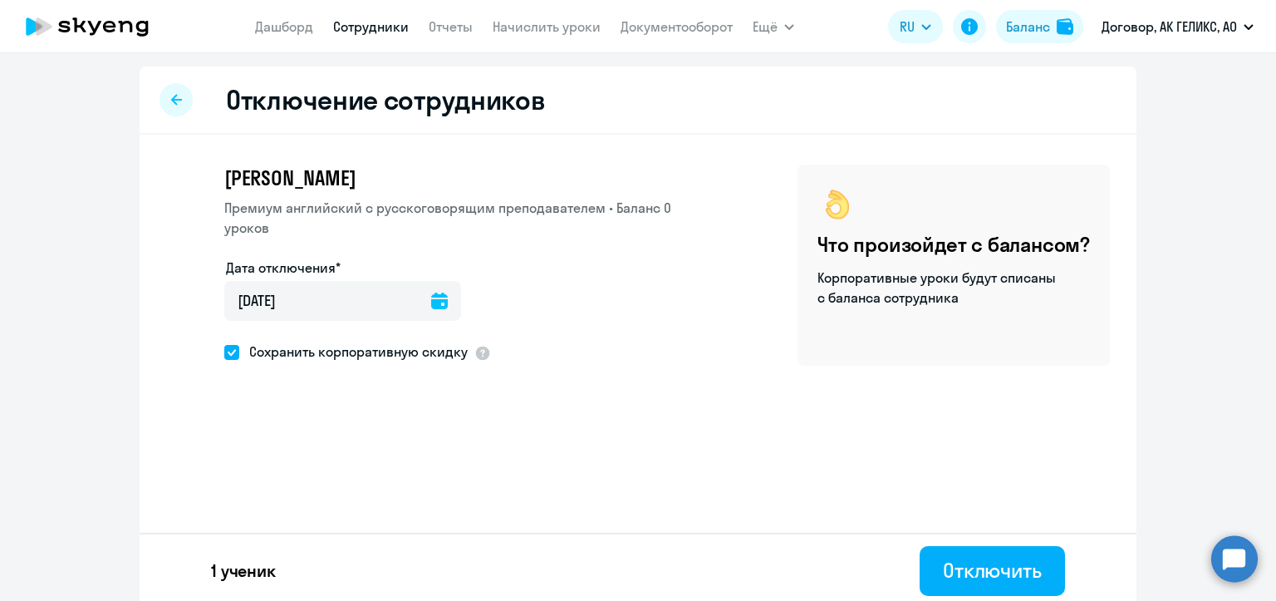
scroll to position [7, 0]
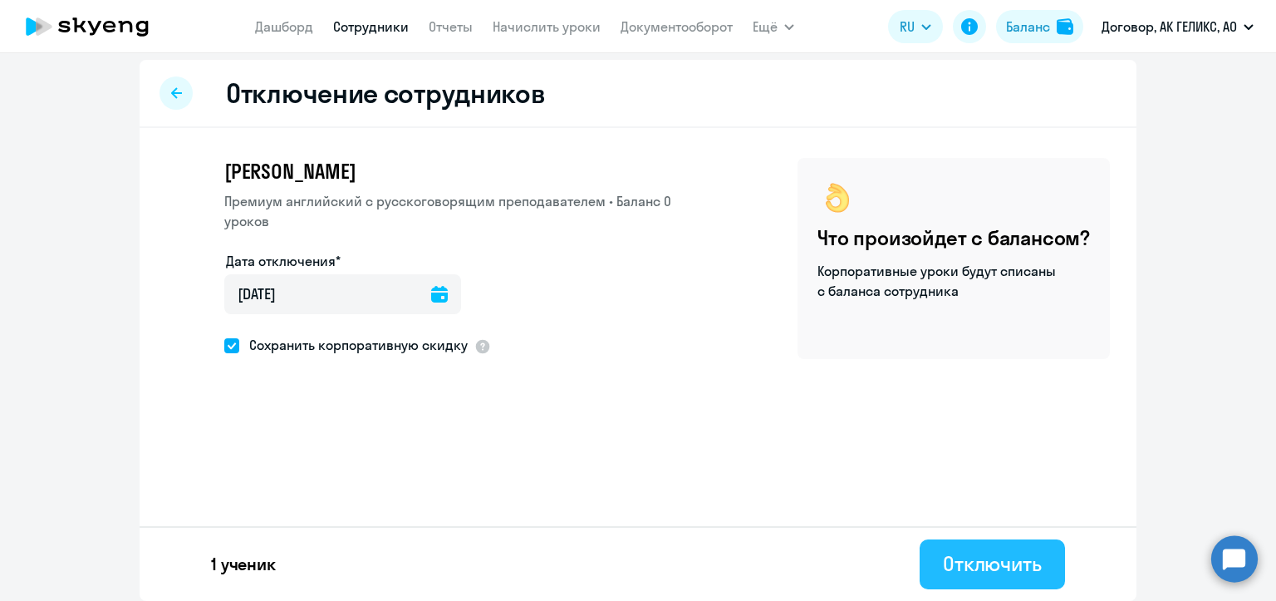
click at [930, 552] on button "Отключить" at bounding box center [992, 564] width 145 height 50
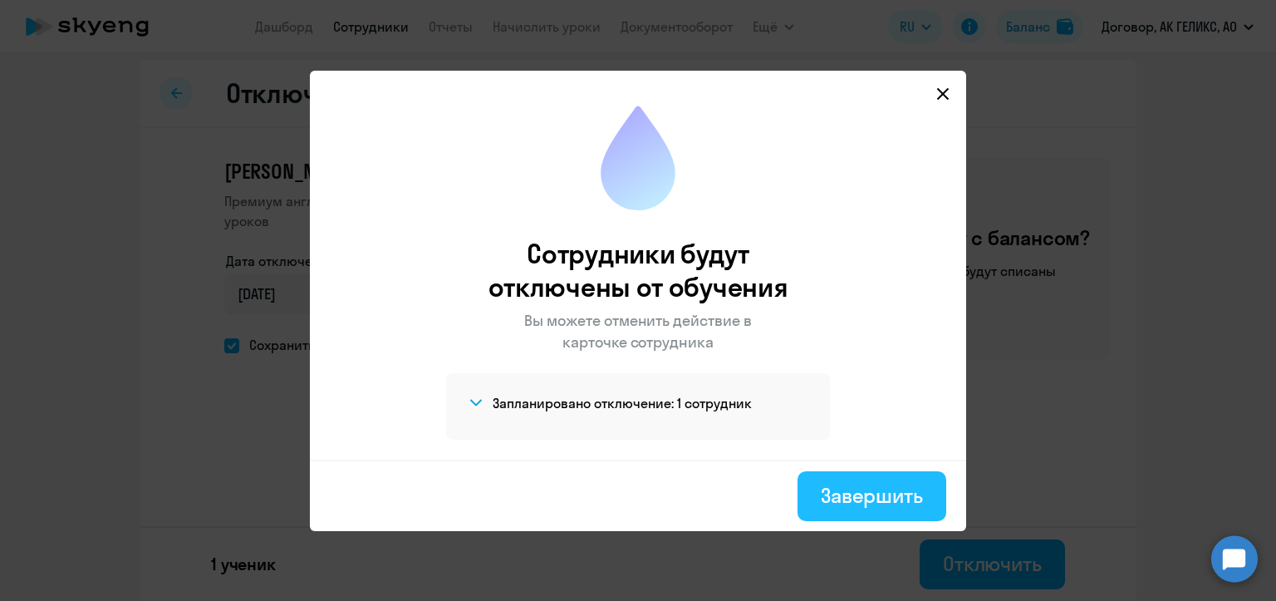
click at [821, 497] on div "Завершить" at bounding box center [872, 495] width 102 height 27
select select "30"
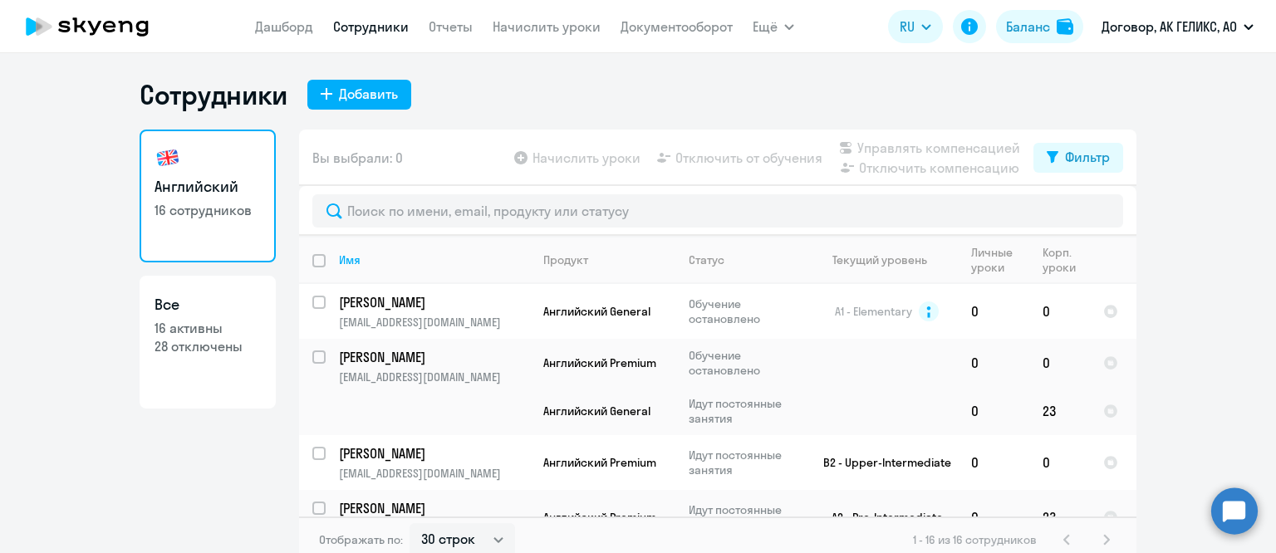
select select "30"
